Goal: Find contact information: Find contact information

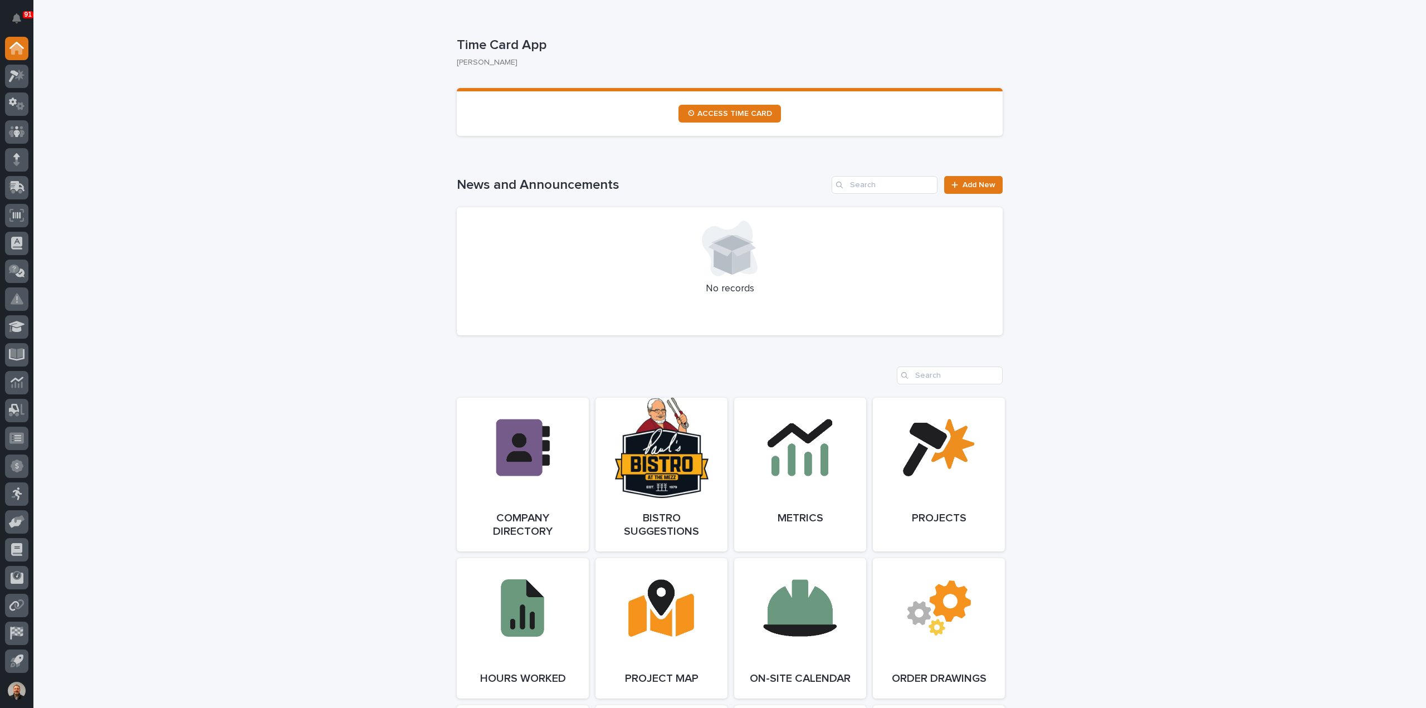
scroll to position [613, 0]
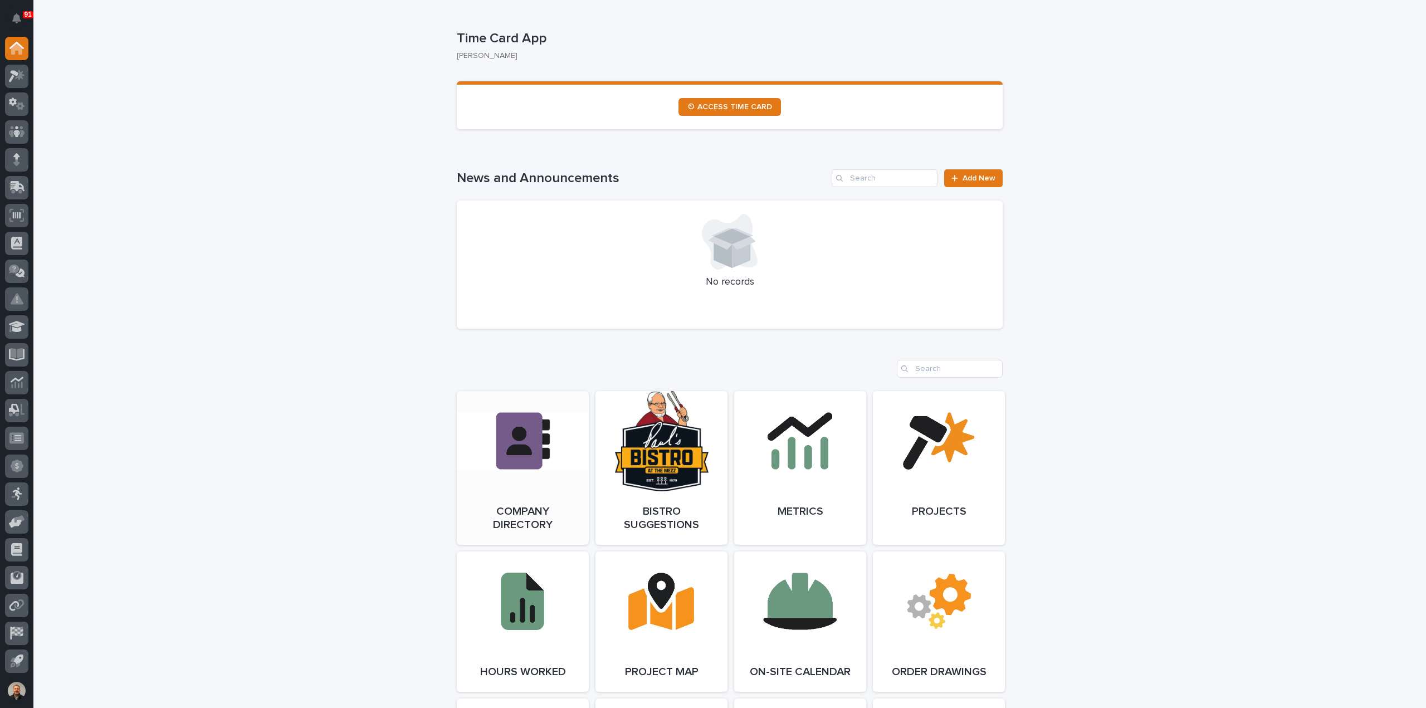
click at [521, 430] on link "Open Link" at bounding box center [523, 468] width 132 height 154
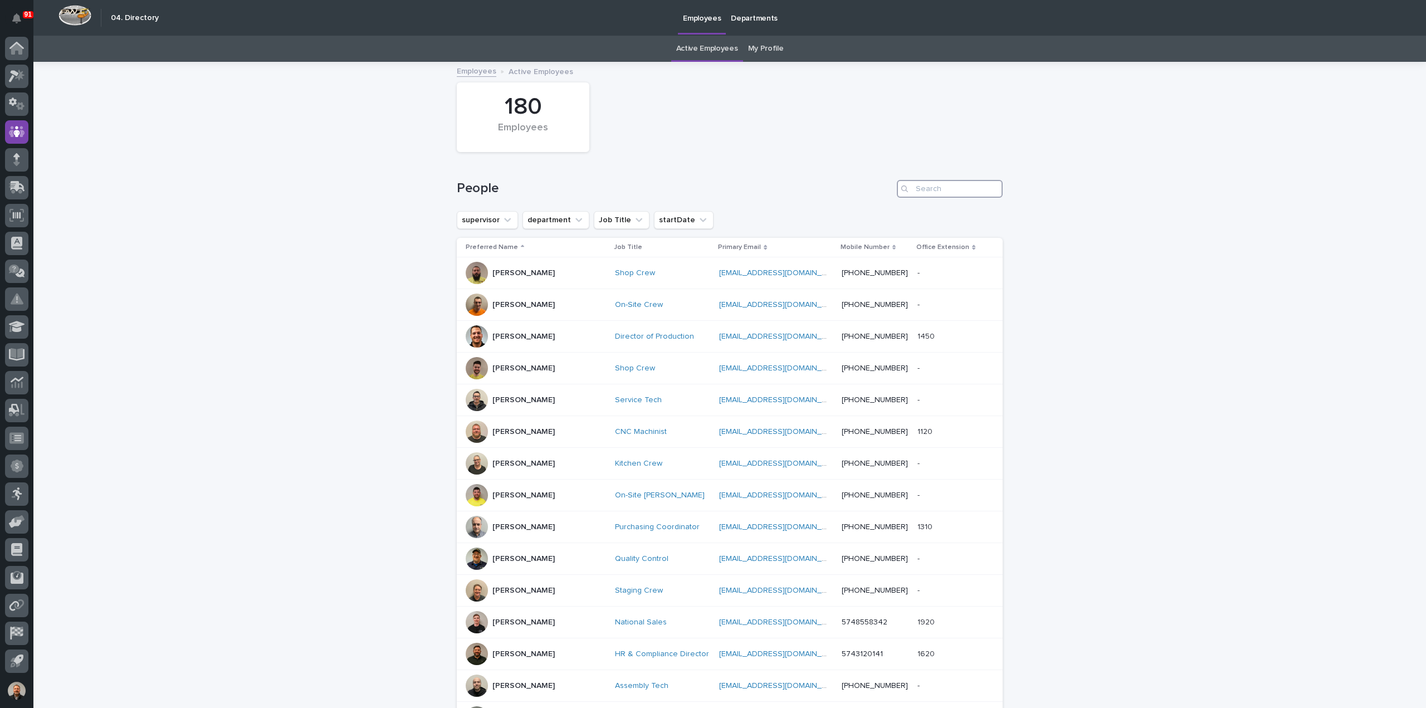
click at [939, 188] on input "Search" at bounding box center [950, 189] width 106 height 18
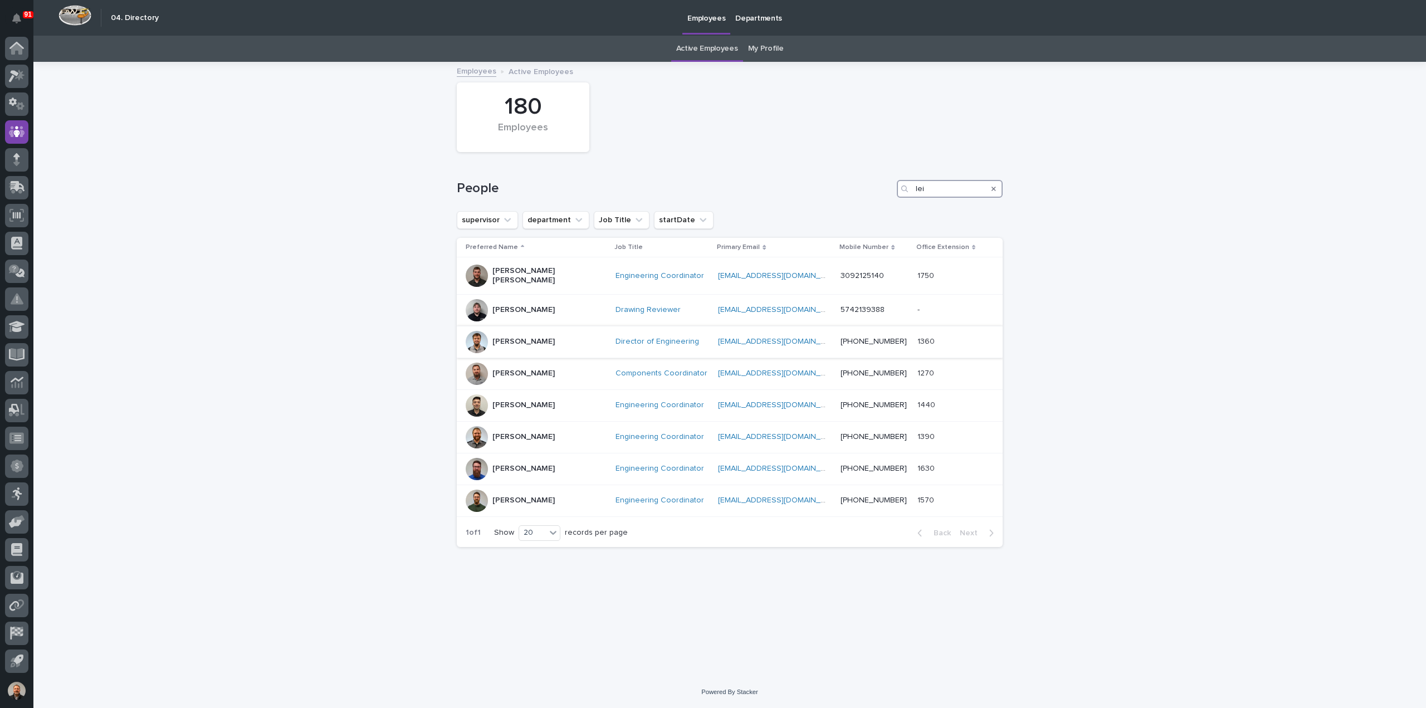
type input "lei"
click at [511, 337] on p "Leighton Yoder" at bounding box center [523, 341] width 62 height 9
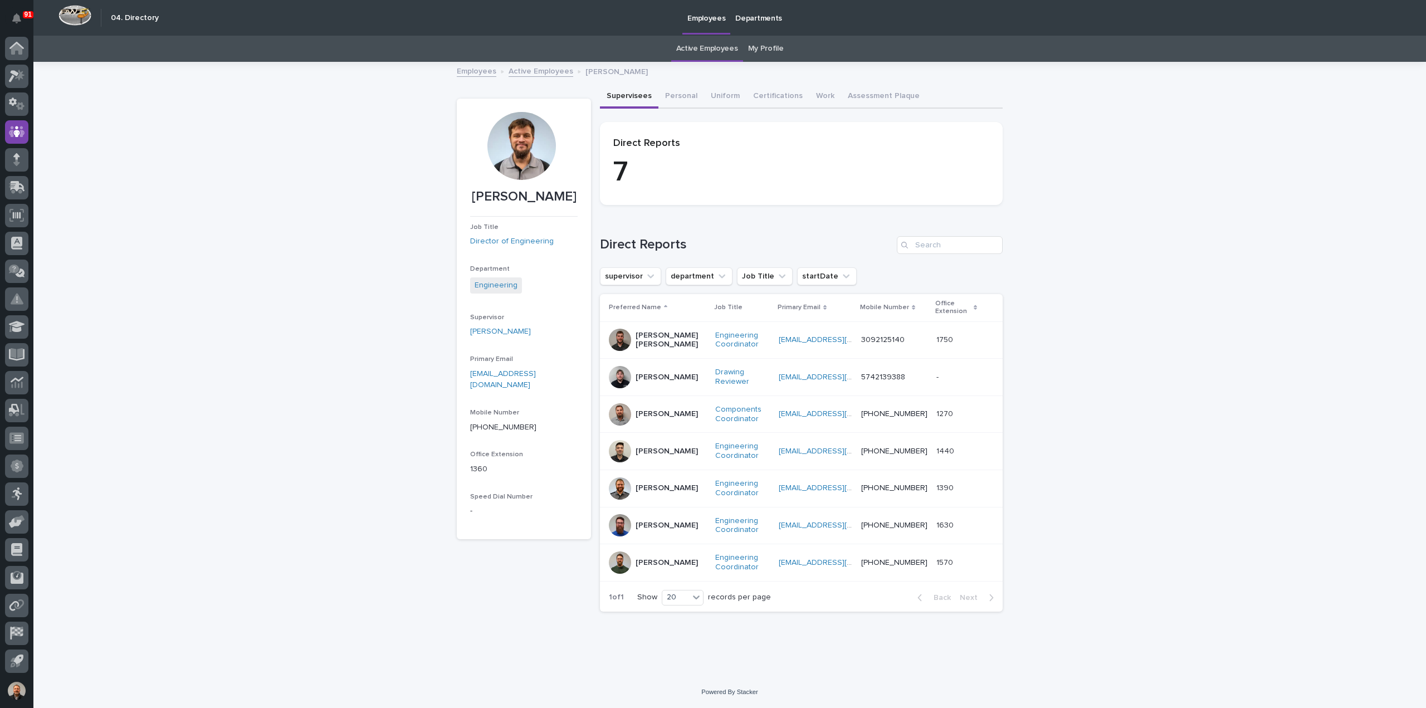
click at [653, 339] on p "Ben Lee Miller" at bounding box center [671, 340] width 71 height 19
click at [647, 452] on p "Noah Diaz" at bounding box center [667, 451] width 62 height 9
